Goal: Transaction & Acquisition: Purchase product/service

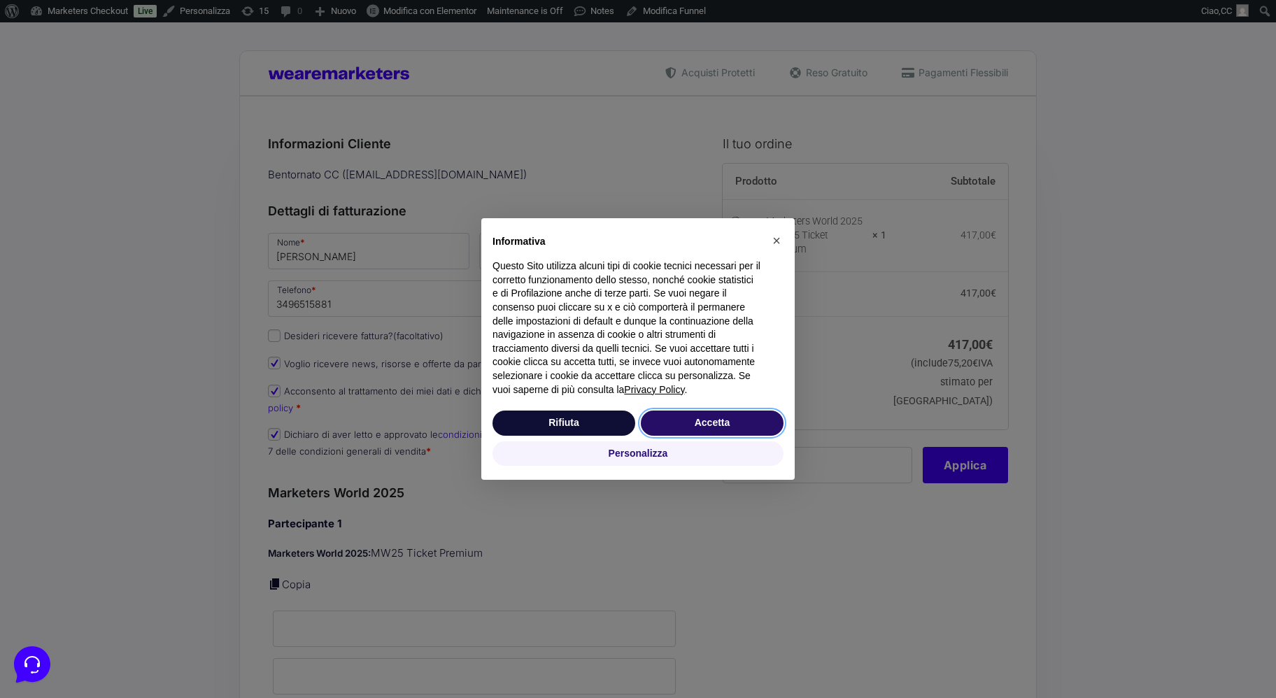
click at [736, 424] on button "Accetta" at bounding box center [712, 422] width 143 height 25
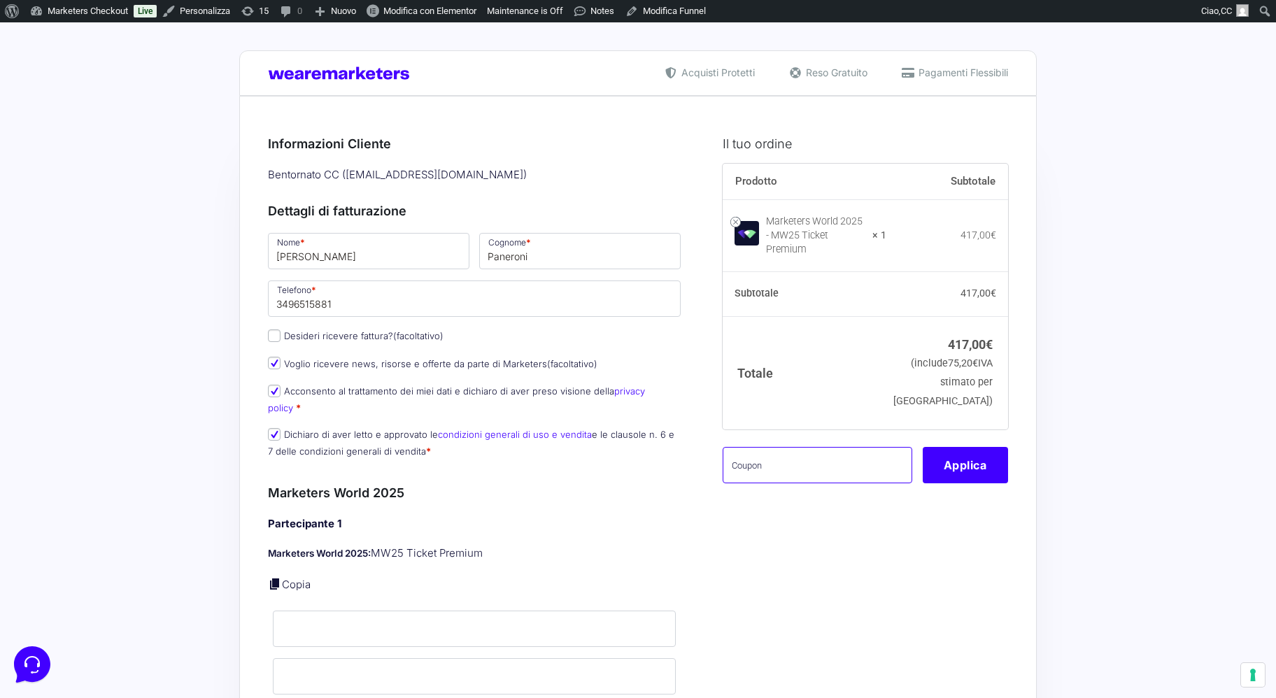
click at [795, 453] on input "text" at bounding box center [817, 465] width 190 height 36
paste input "mw25master96$w"
type input "mw25master96$w"
click at [979, 450] on button "Applica" at bounding box center [964, 465] width 85 height 36
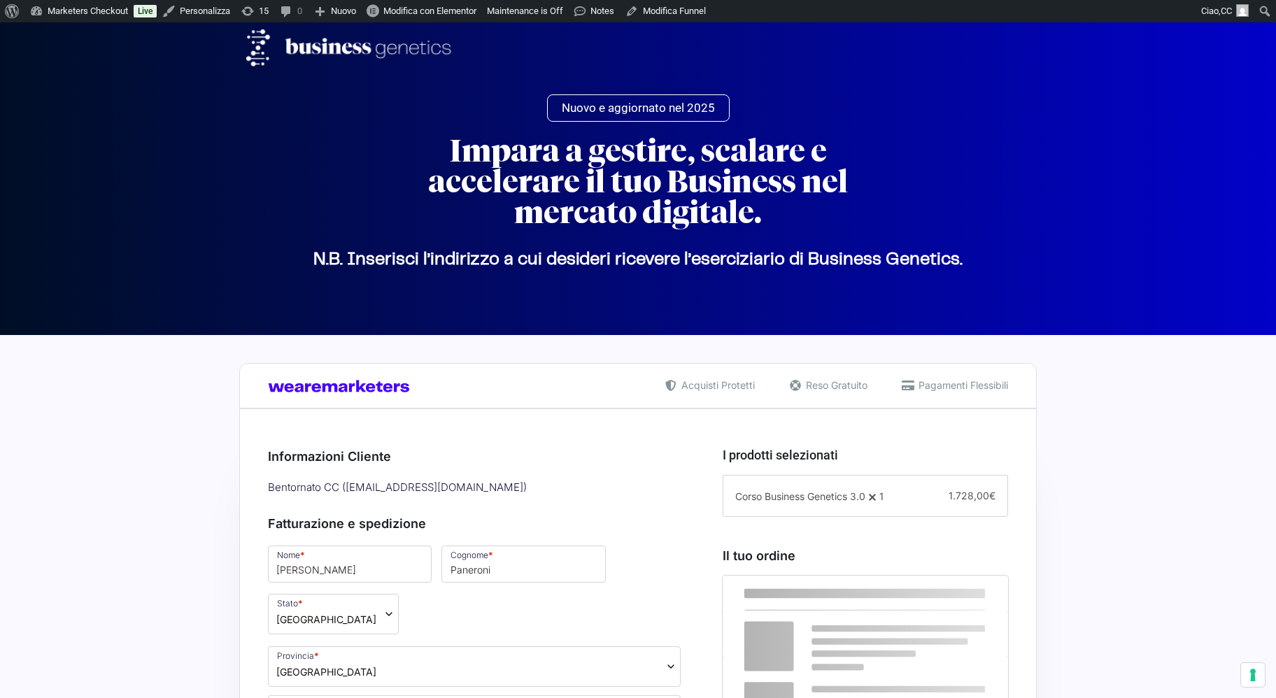
select select "BG"
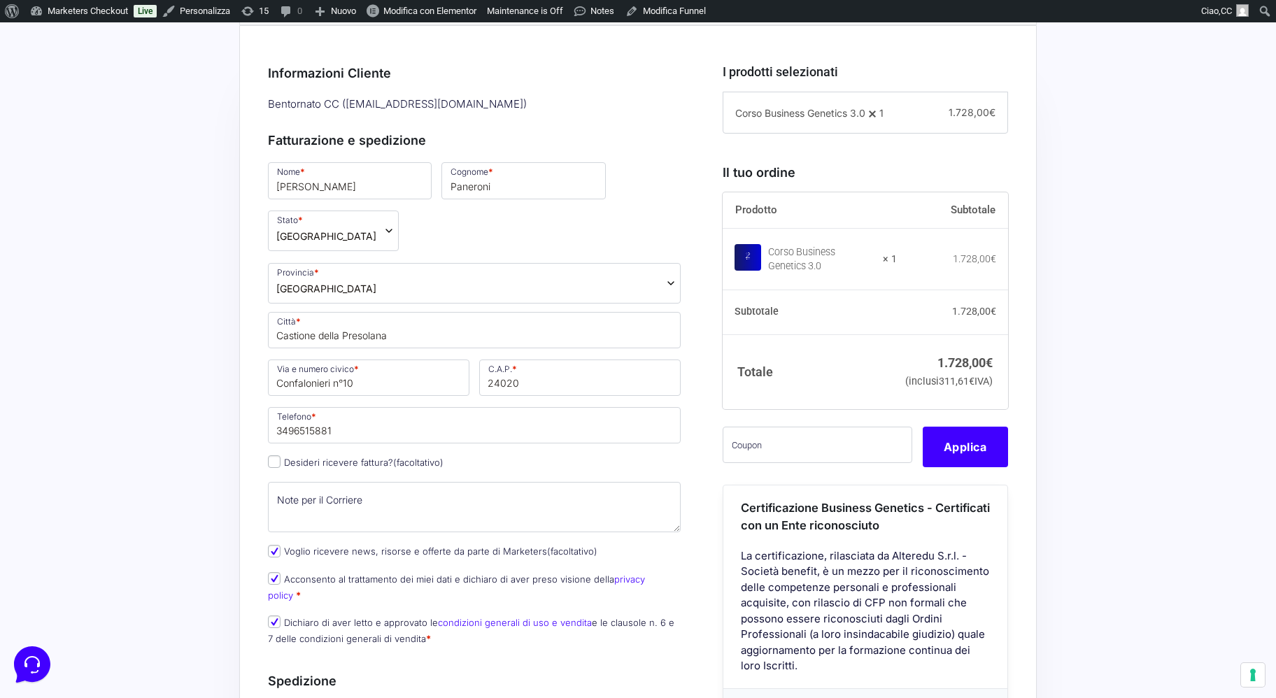
scroll to position [360, 0]
